Goal: Information Seeking & Learning: Learn about a topic

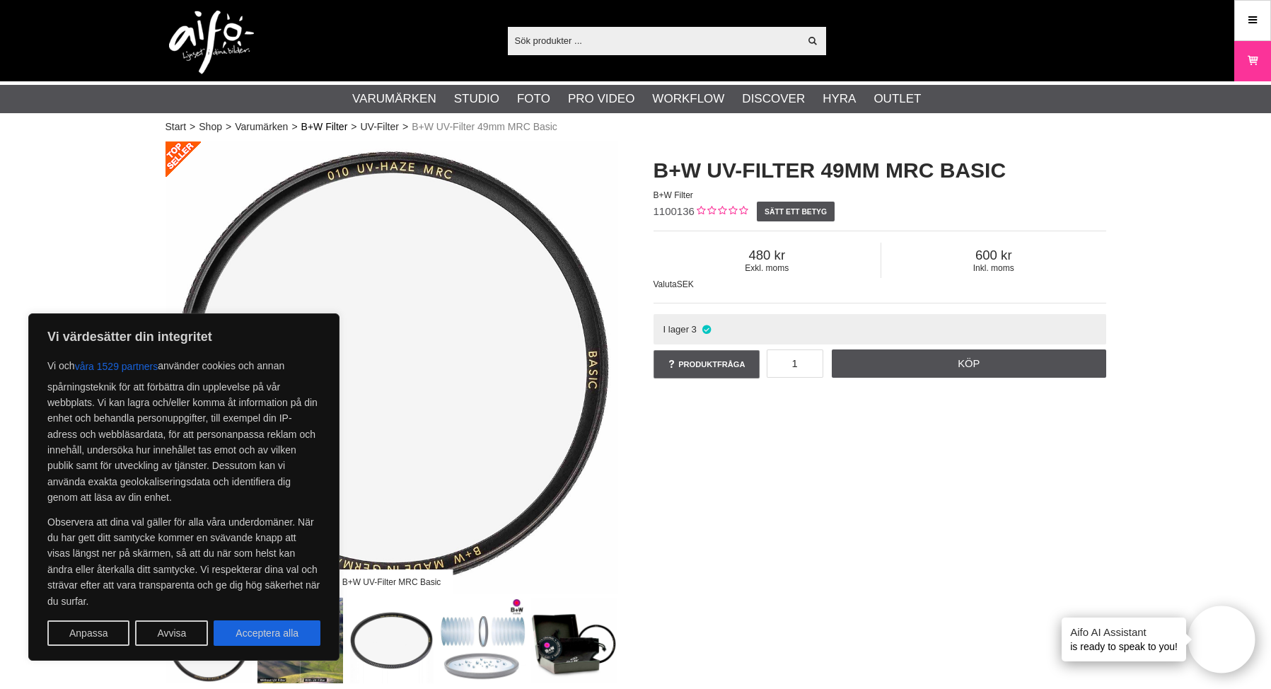
click at [317, 130] on link "B+W Filter" at bounding box center [324, 126] width 47 height 15
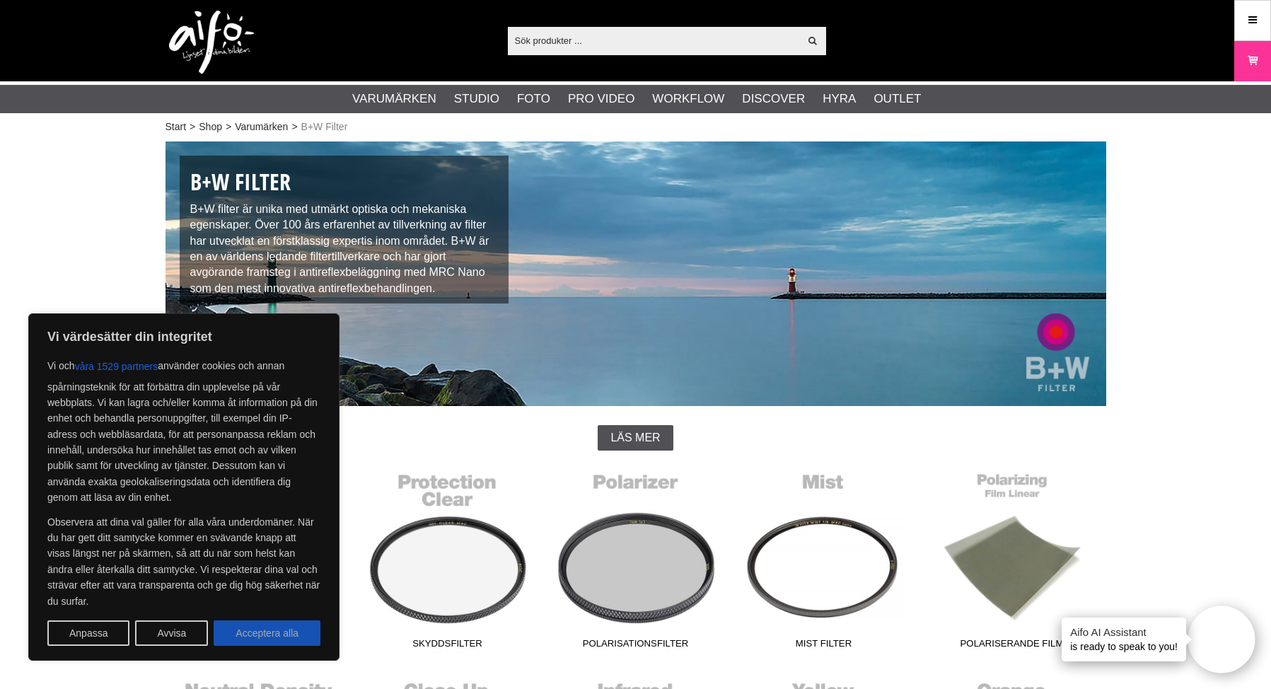
click at [281, 641] on button "Acceptera alla" at bounding box center [267, 632] width 107 height 25
checkbox input "true"
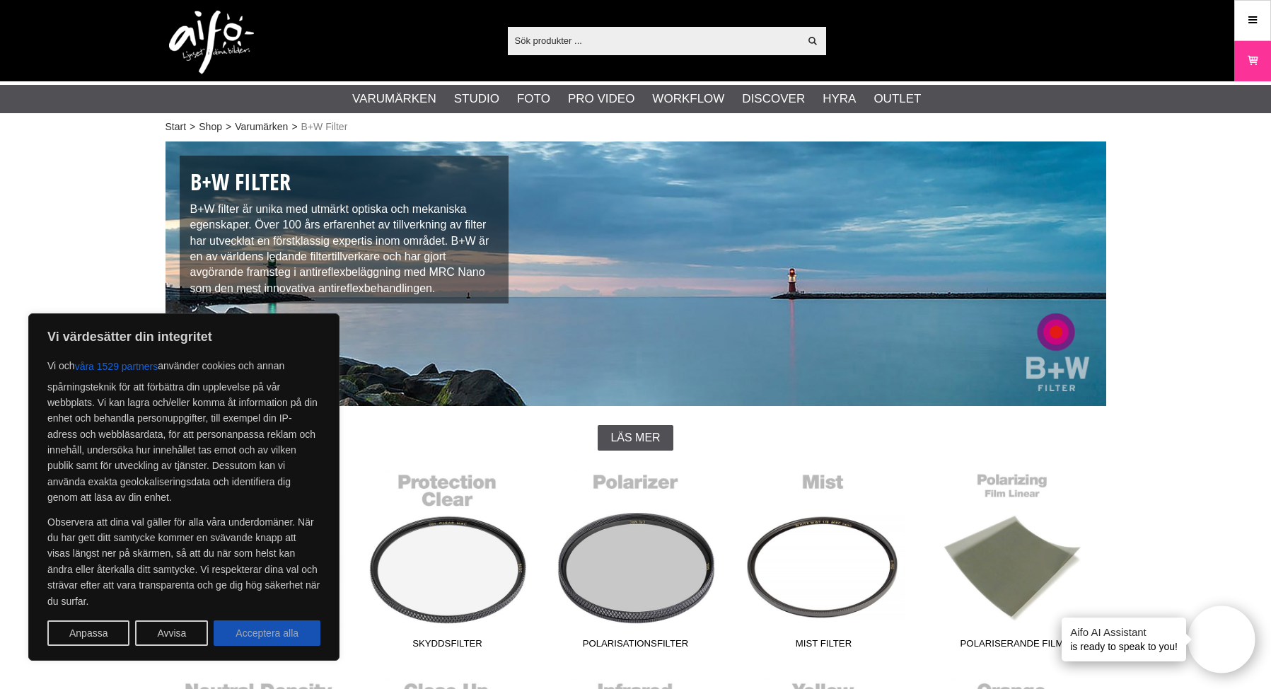
checkbox input "true"
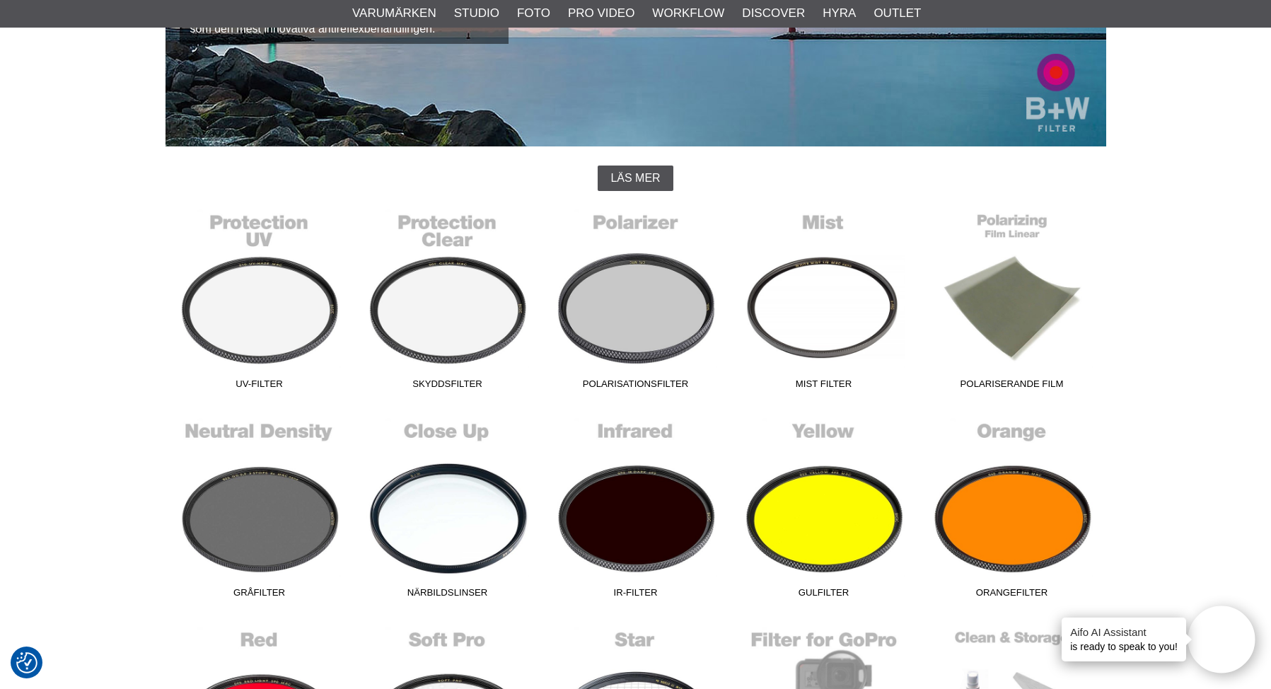
scroll to position [293, 0]
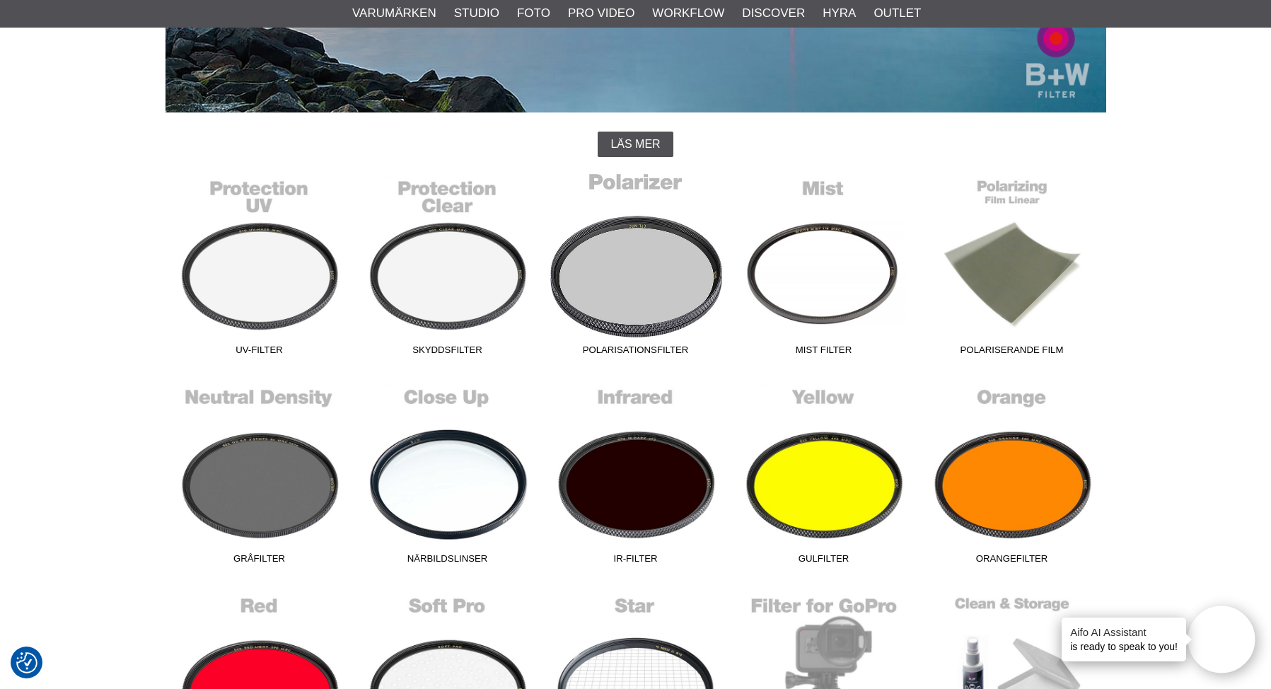
click at [670, 274] on link "Polarisationsfilter" at bounding box center [636, 266] width 188 height 191
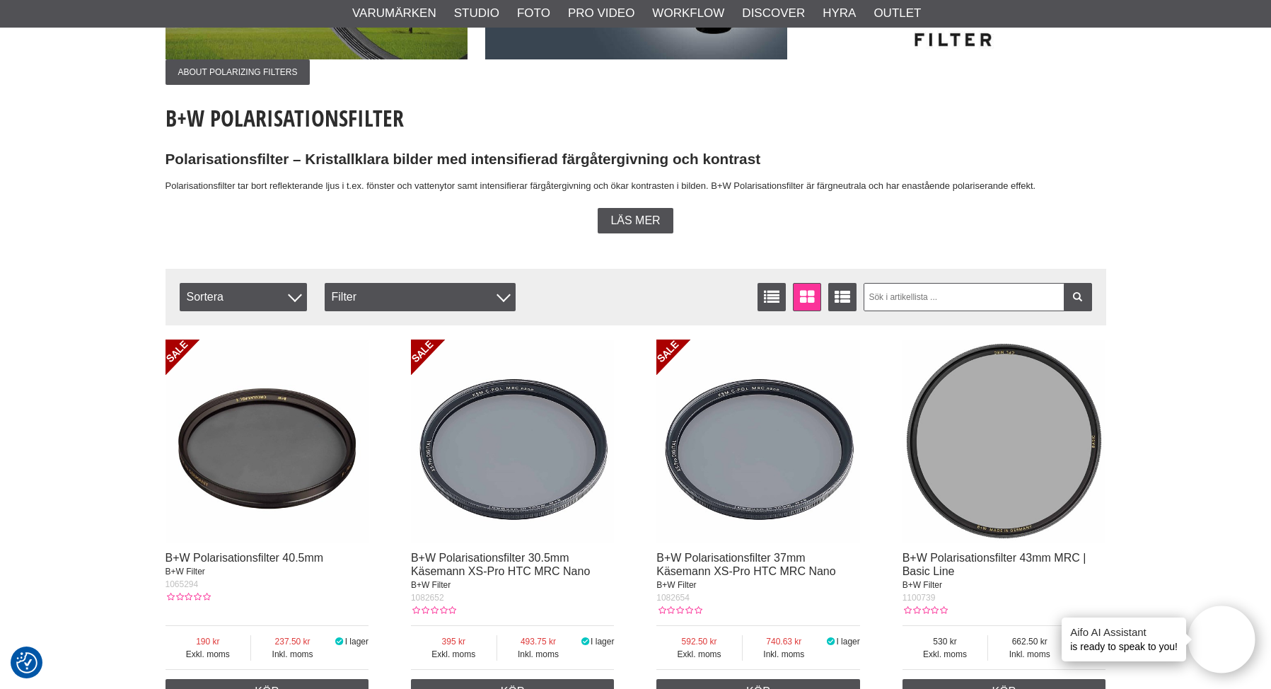
scroll to position [272, 0]
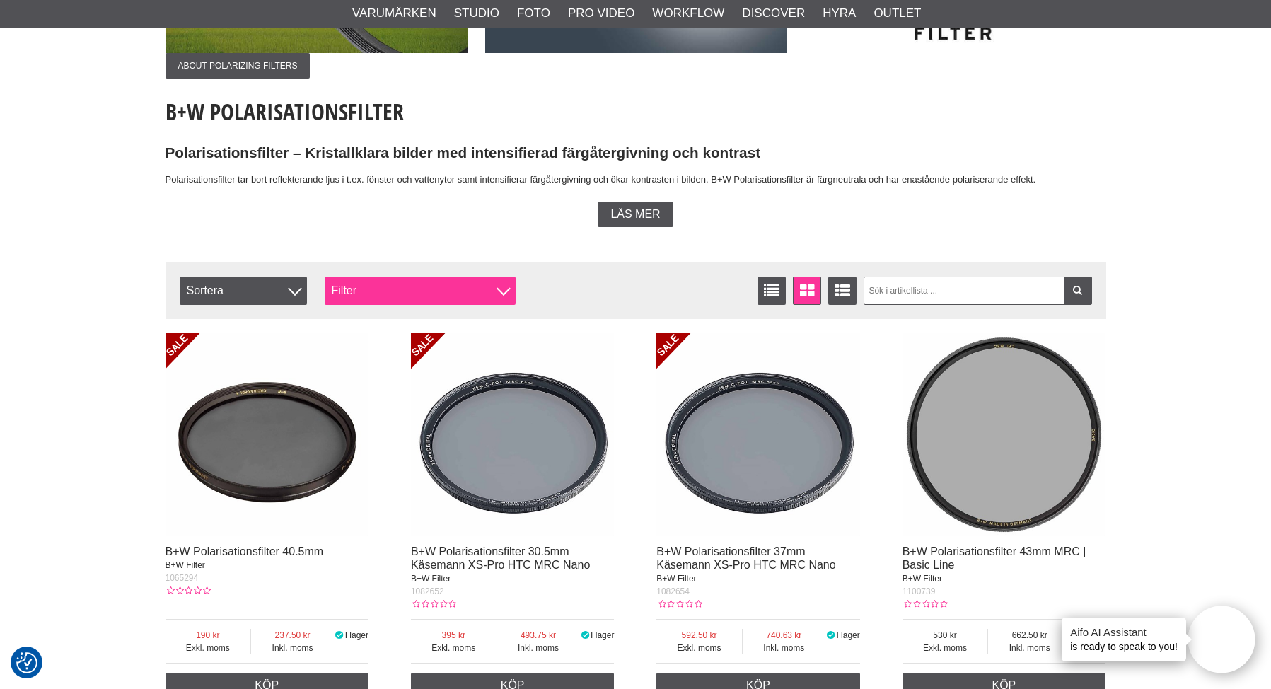
click at [374, 295] on div "Filter" at bounding box center [420, 290] width 191 height 28
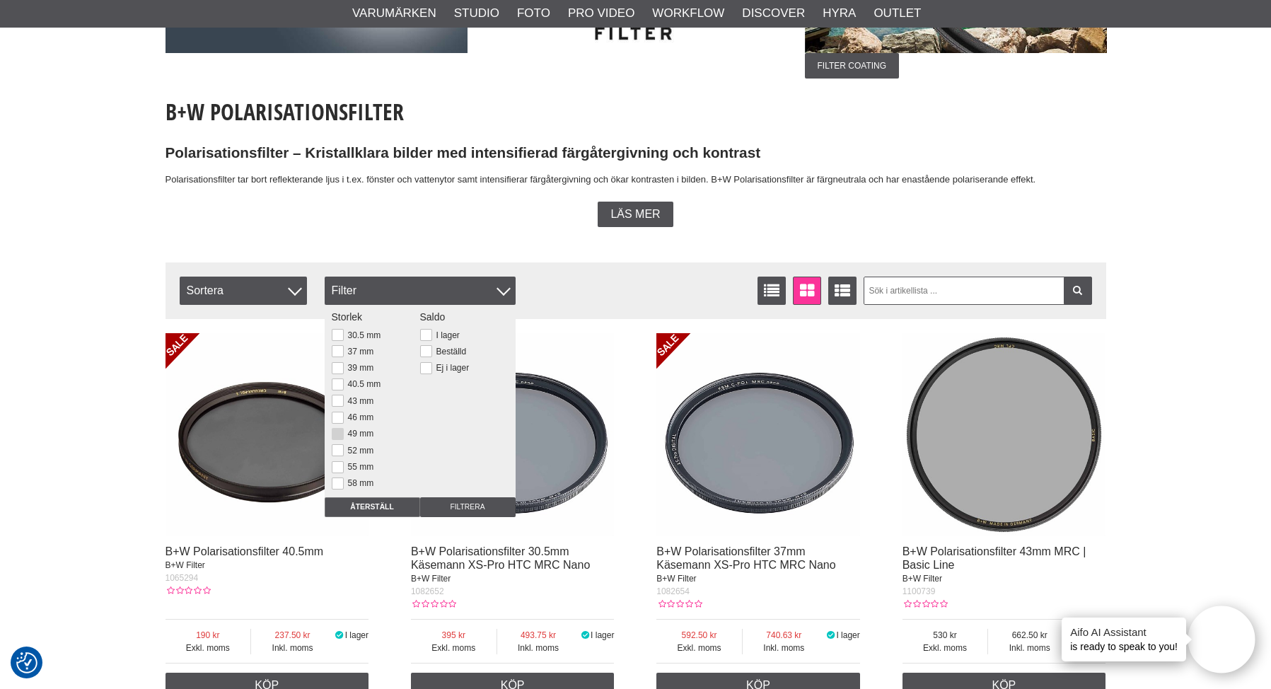
click at [339, 433] on button at bounding box center [338, 434] width 12 height 12
click at [455, 506] on input "Filtrera" at bounding box center [467, 507] width 95 height 20
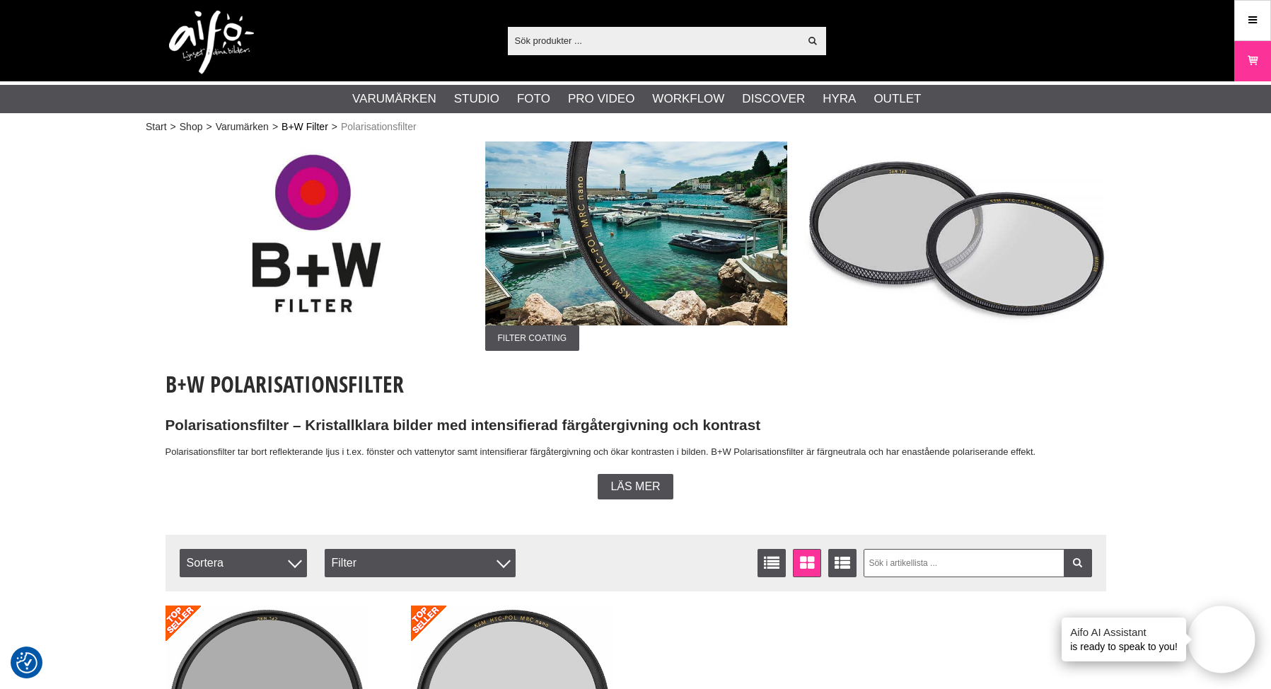
click at [308, 132] on link "B+W Filter" at bounding box center [304, 126] width 47 height 15
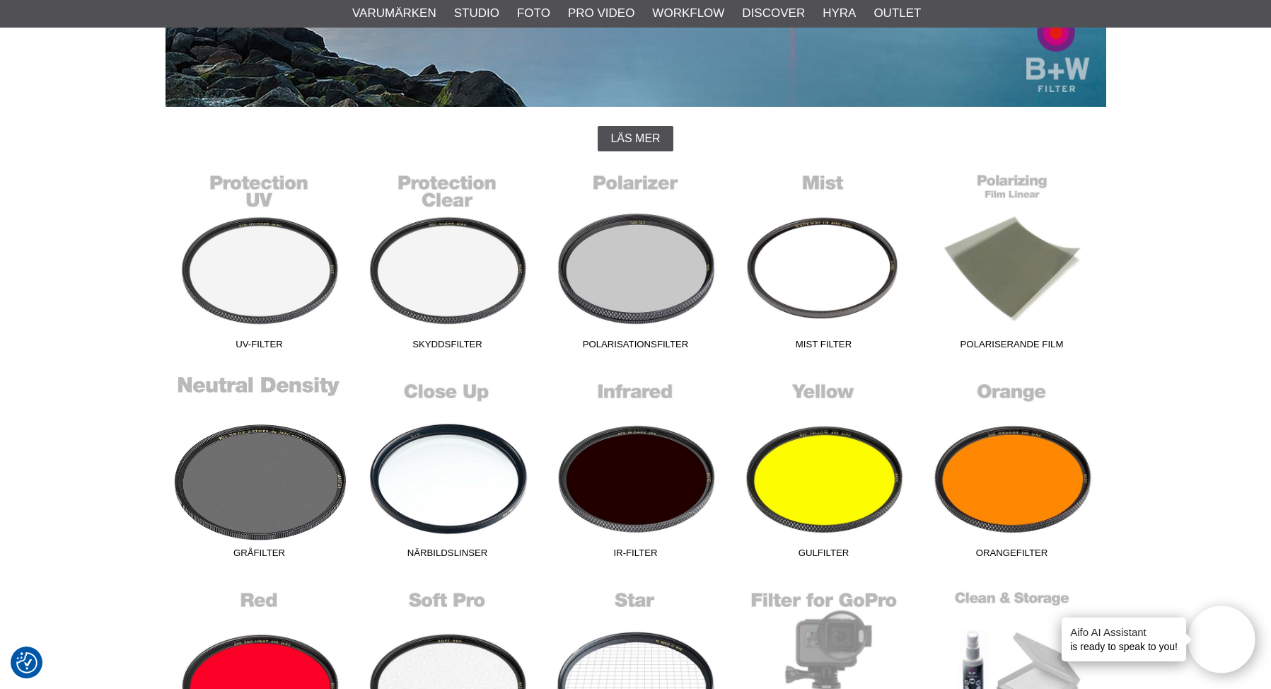
scroll to position [301, 0]
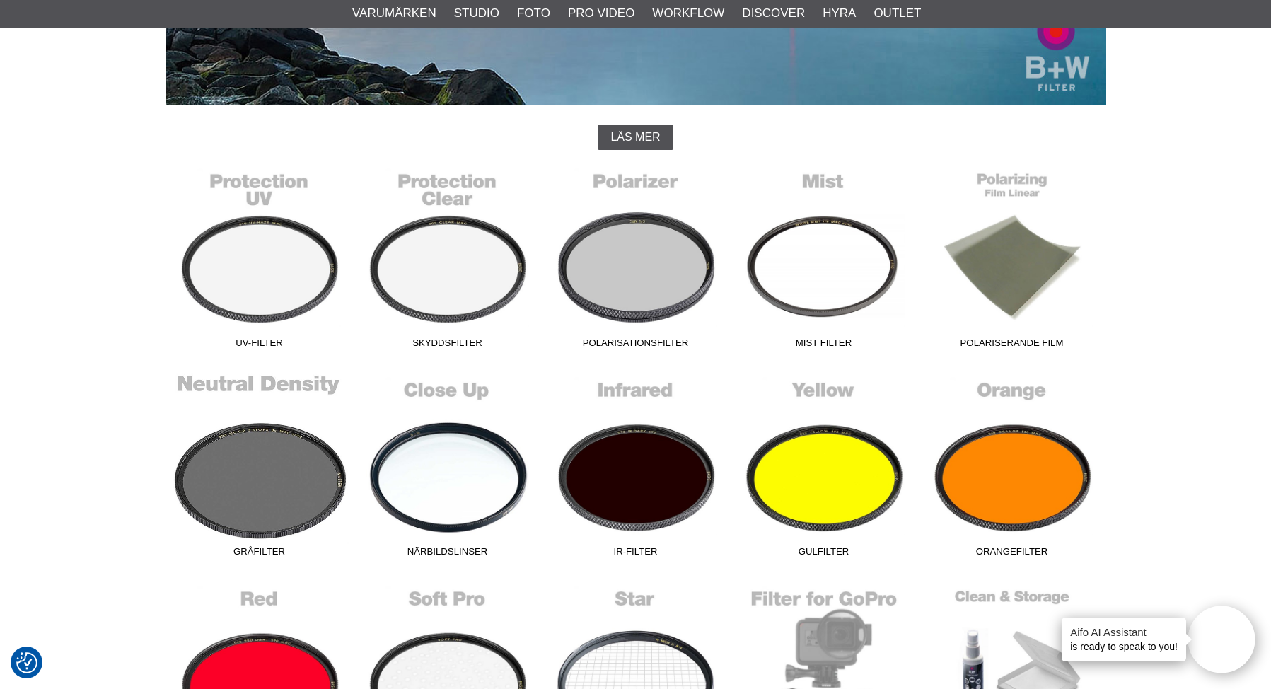
click at [271, 486] on link "Gråfilter" at bounding box center [259, 468] width 188 height 191
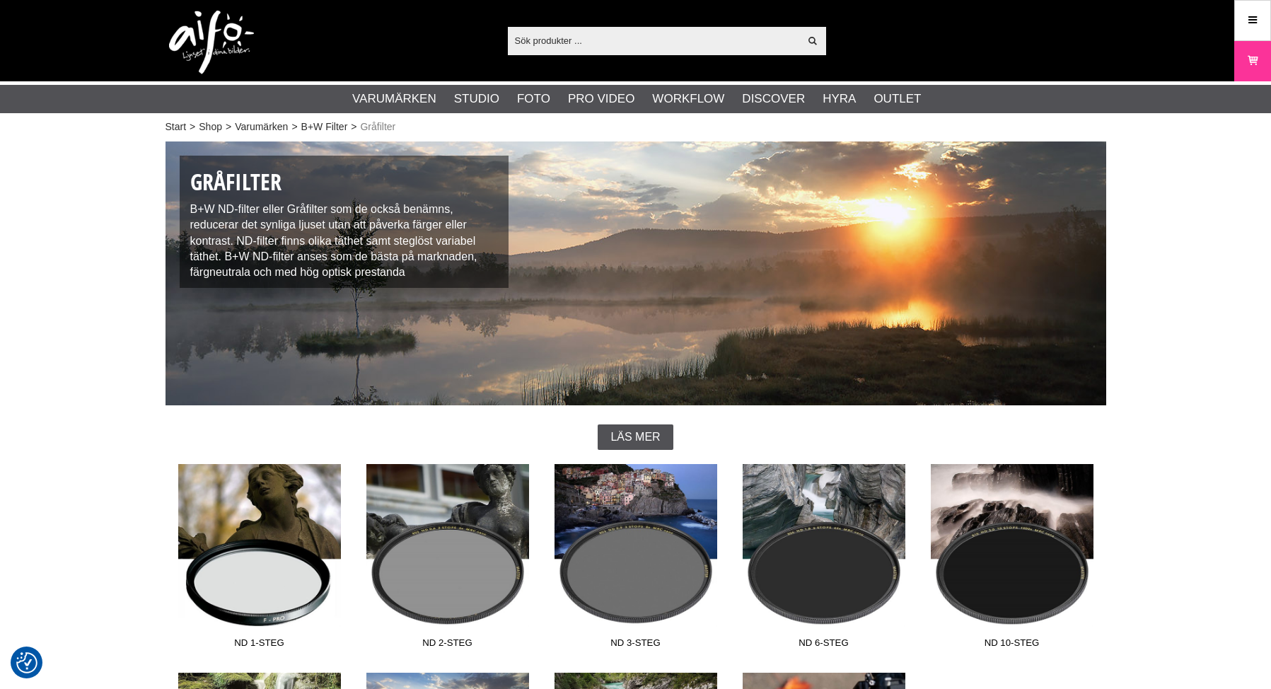
checkbox input "true"
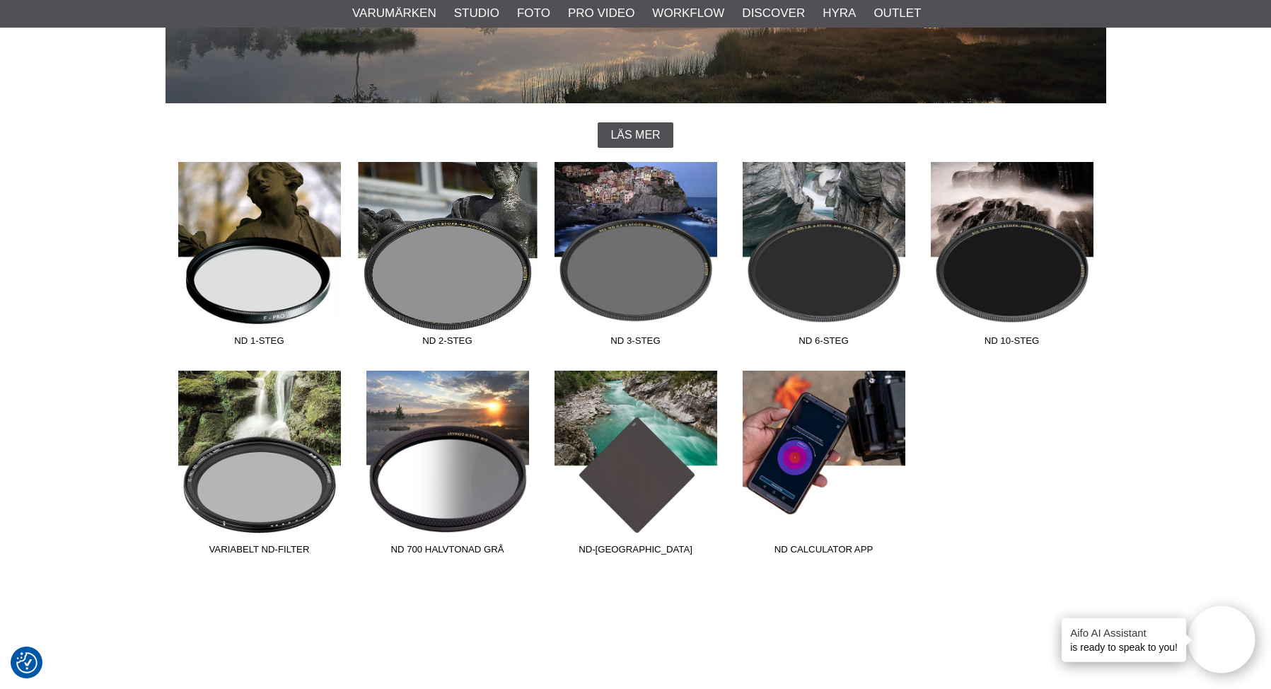
scroll to position [310, 0]
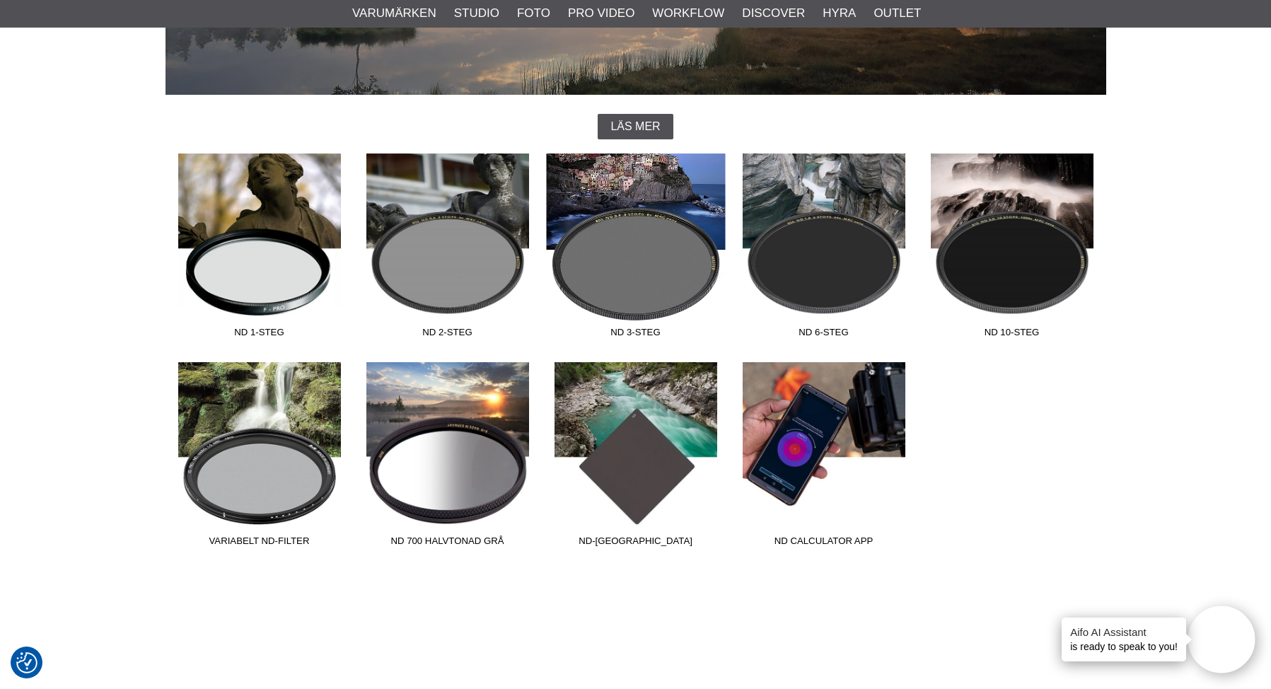
click at [663, 284] on link "ND 3-steg" at bounding box center [636, 248] width 188 height 191
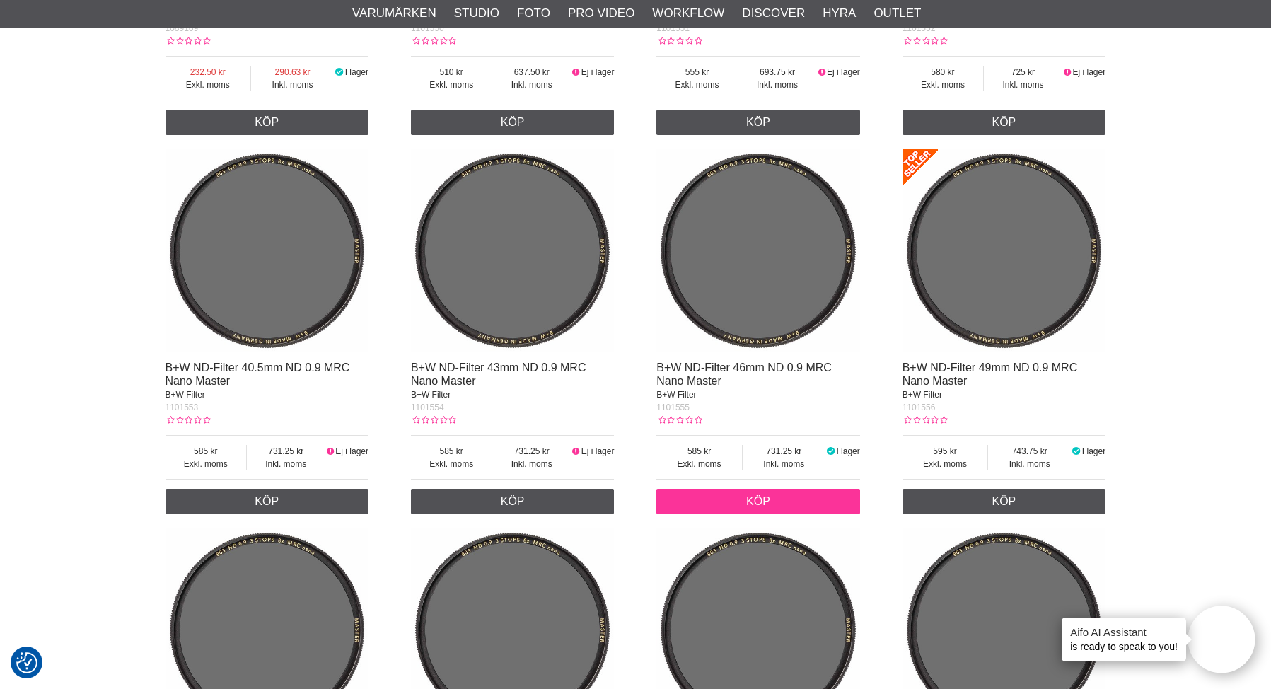
scroll to position [825, 0]
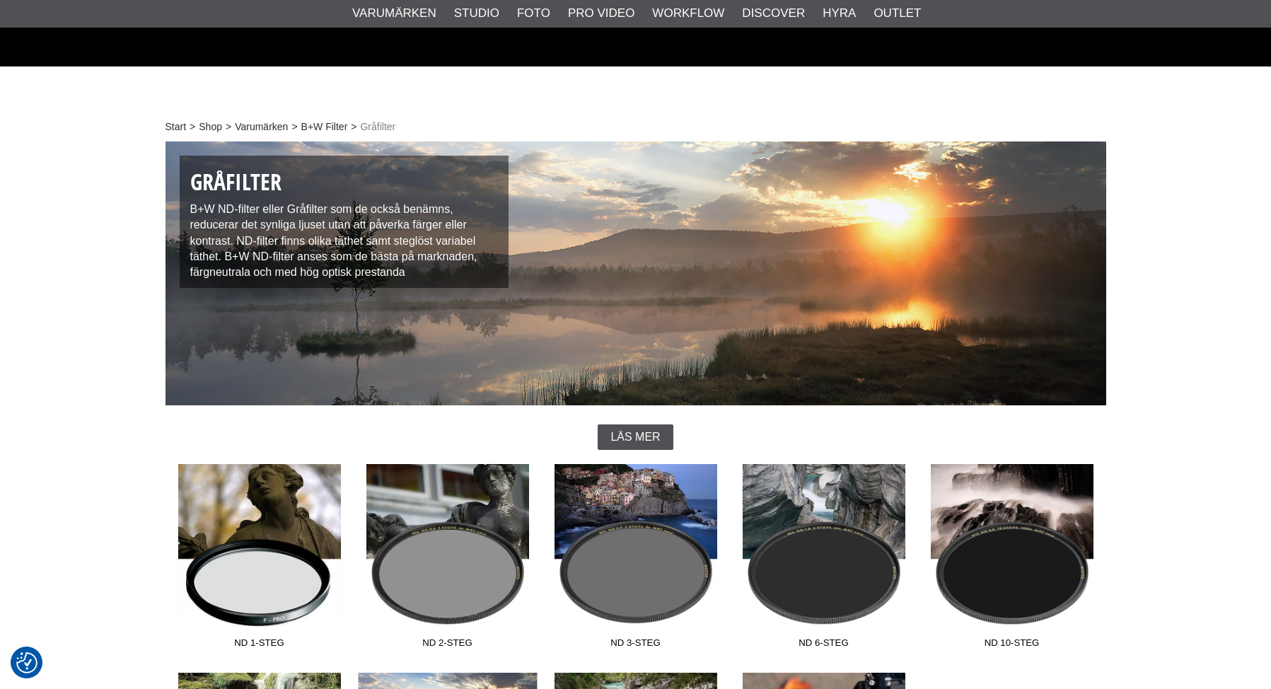
scroll to position [310, 0]
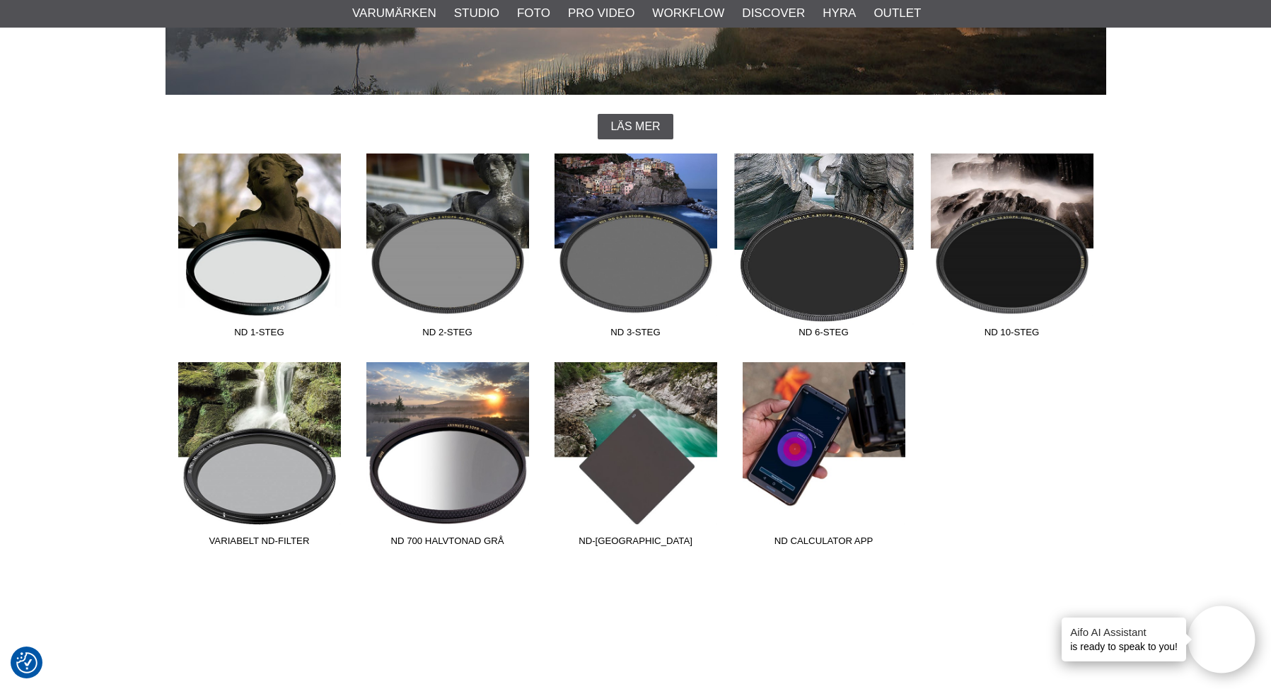
click at [798, 254] on link "ND 6-steg" at bounding box center [824, 248] width 188 height 191
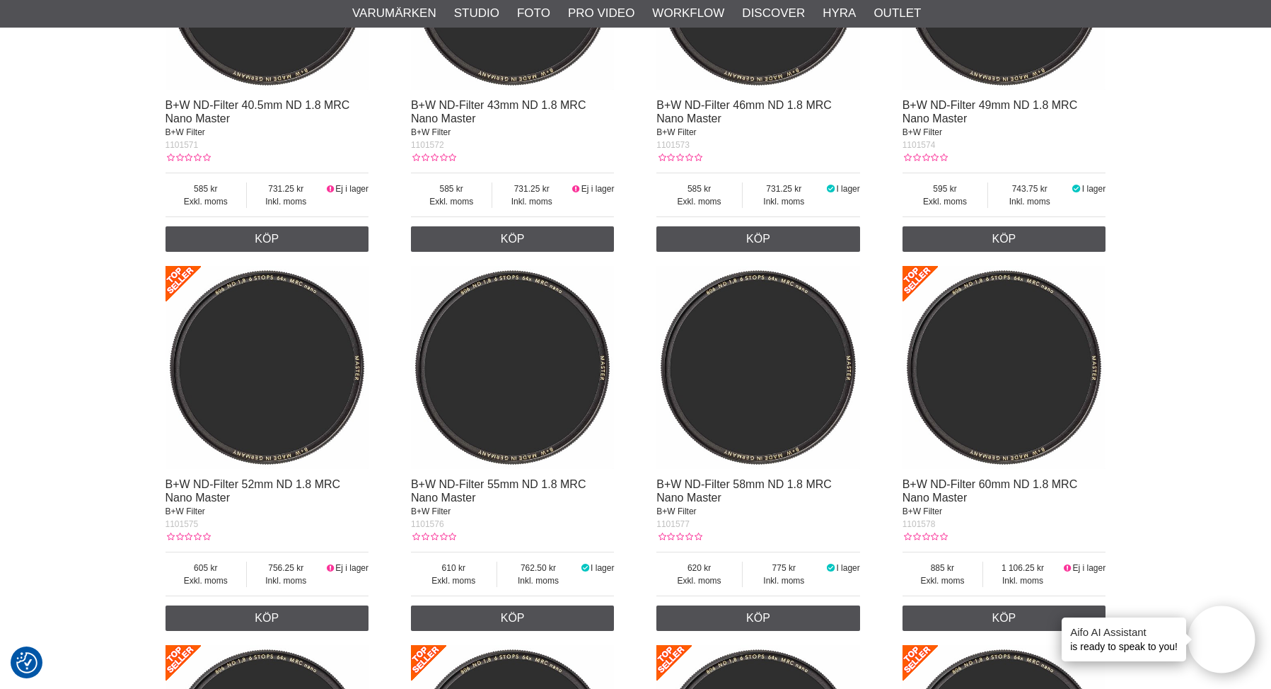
scroll to position [1428, 0]
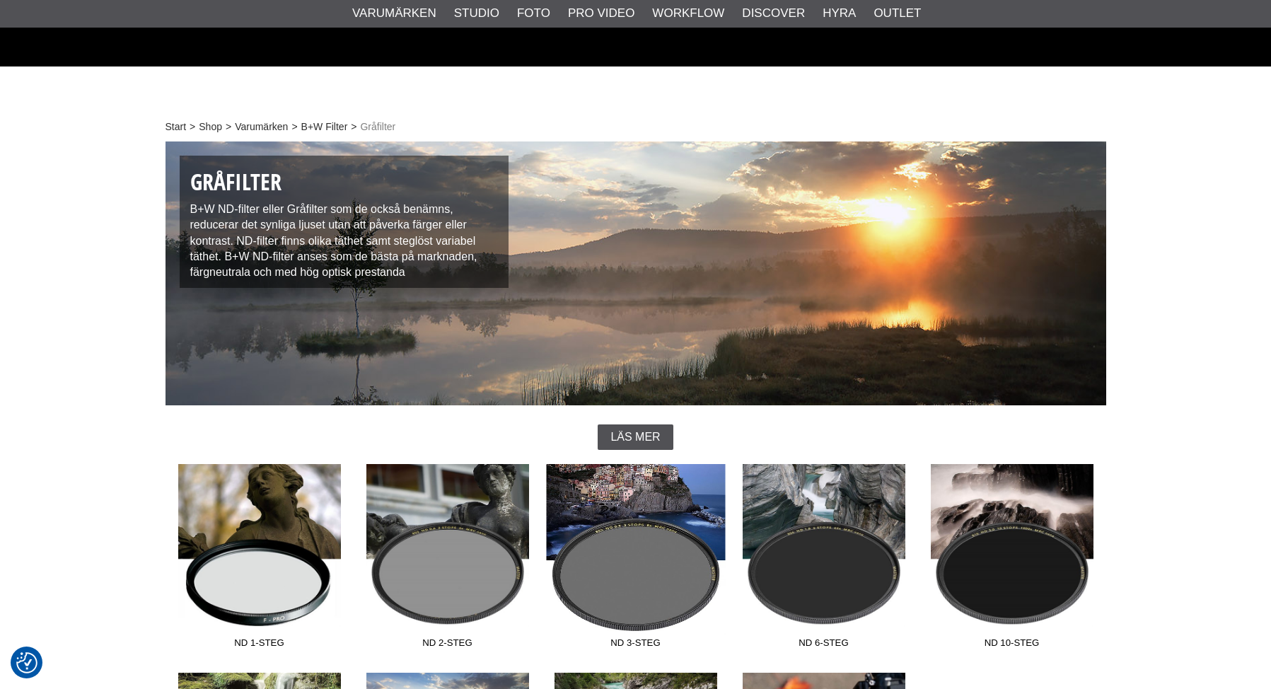
scroll to position [310, 0]
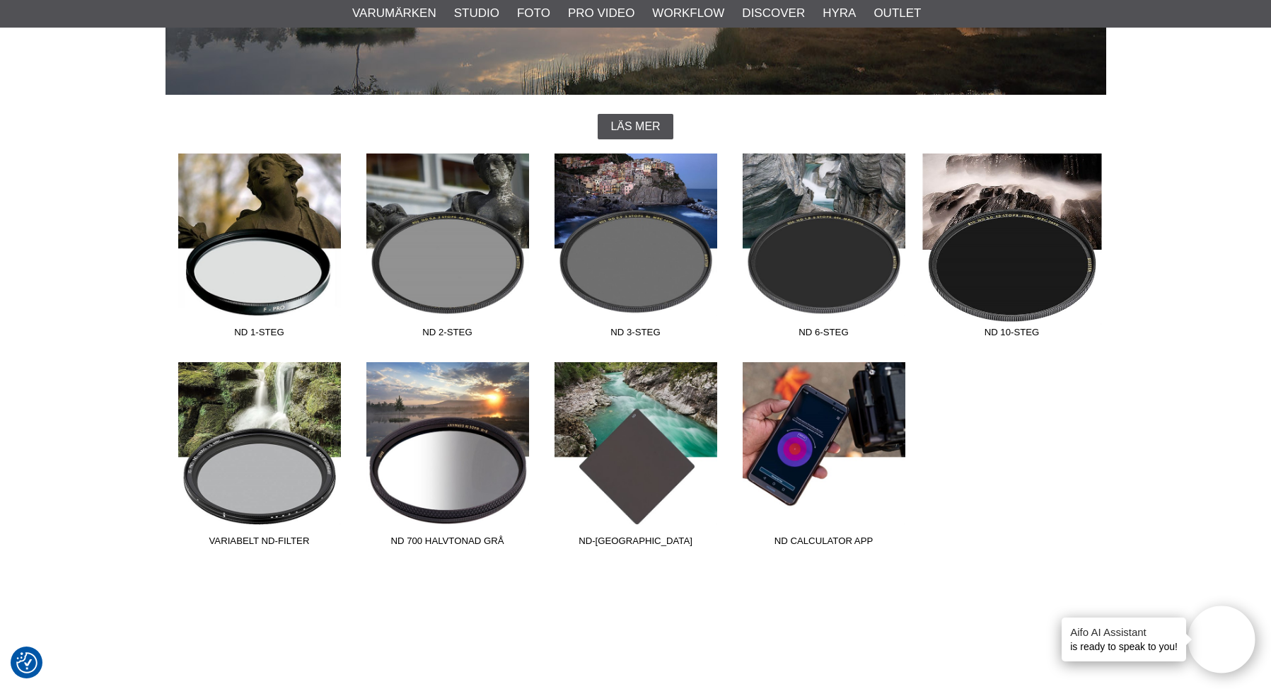
click at [1010, 246] on link "ND 10-steg" at bounding box center [1012, 248] width 188 height 191
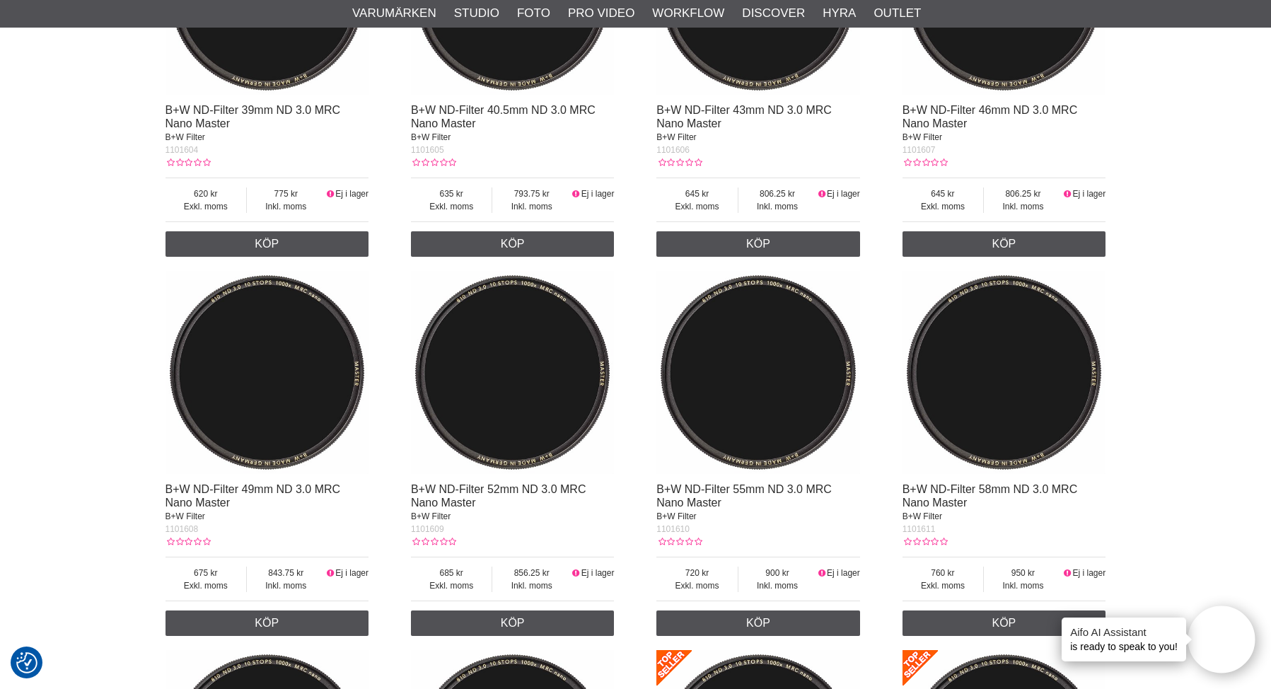
scroll to position [1078, 0]
